Goal: Navigation & Orientation: Find specific page/section

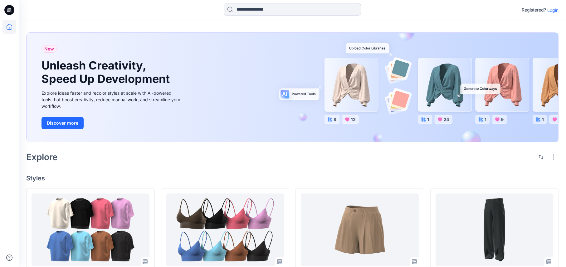
click at [466, 10] on p "Login" at bounding box center [552, 10] width 11 height 7
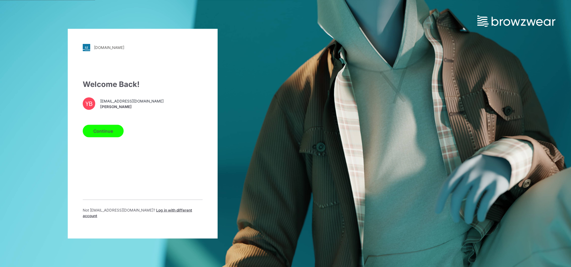
click at [93, 132] on button "Continue" at bounding box center [103, 131] width 41 height 12
click at [112, 136] on button "Continue" at bounding box center [103, 131] width 41 height 12
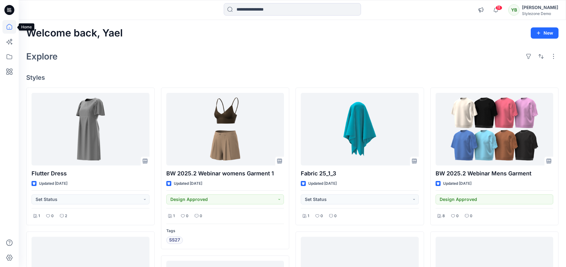
click at [12, 28] on icon at bounding box center [9, 27] width 14 height 14
click at [483, 9] on button "button" at bounding box center [481, 10] width 12 height 12
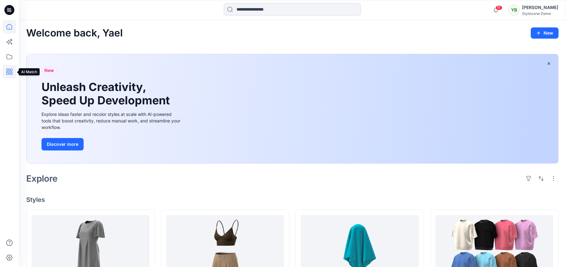
click at [8, 68] on icon at bounding box center [9, 72] width 14 height 14
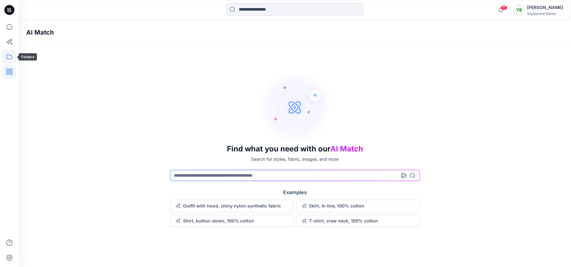
click at [10, 55] on icon at bounding box center [9, 57] width 14 height 14
click at [11, 32] on icon at bounding box center [9, 27] width 14 height 14
